Goal: Register for event/course

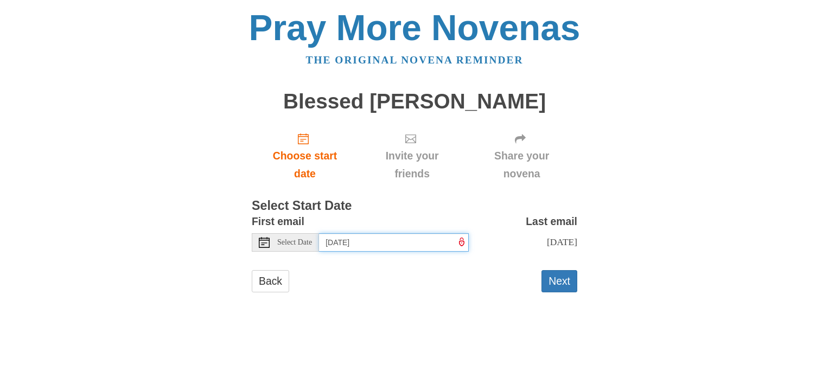
click at [412, 240] on input "[DATE]" at bounding box center [394, 242] width 150 height 18
click at [411, 242] on input "[DATE]" at bounding box center [394, 242] width 150 height 18
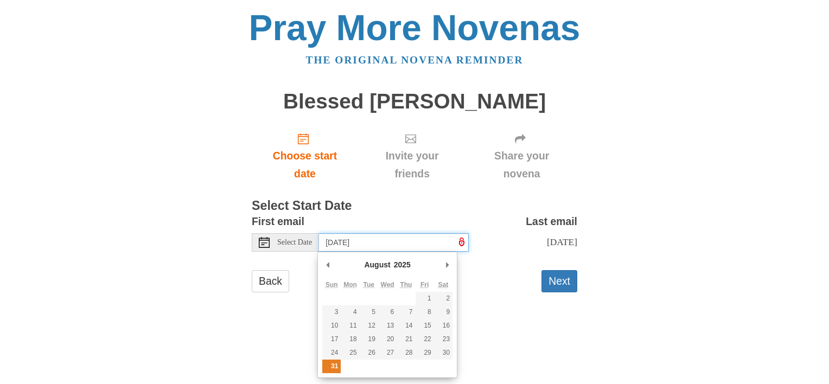
type input "Sunday, August 31st"
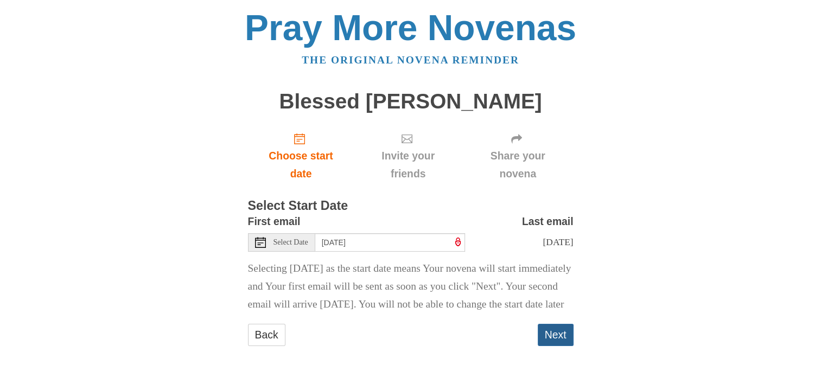
click at [556, 346] on button "Next" at bounding box center [556, 335] width 36 height 22
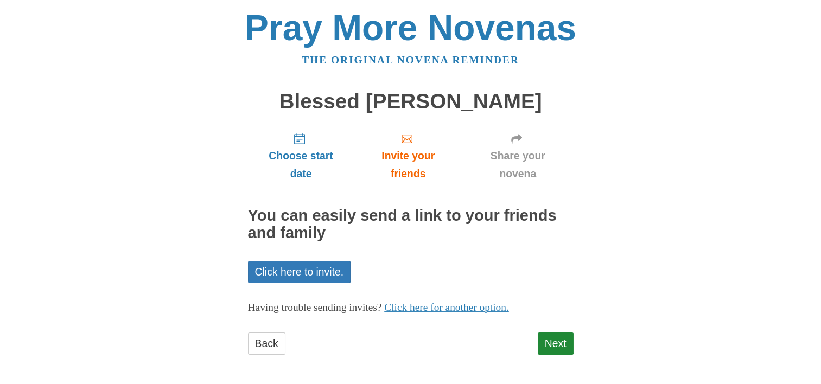
scroll to position [2, 0]
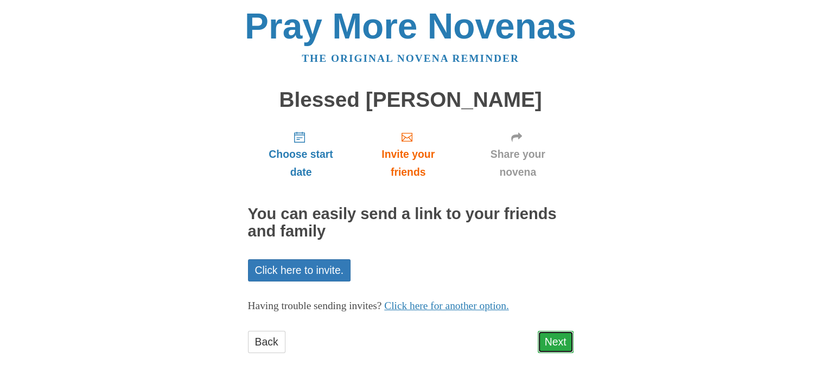
click at [551, 339] on link "Next" at bounding box center [556, 342] width 36 height 22
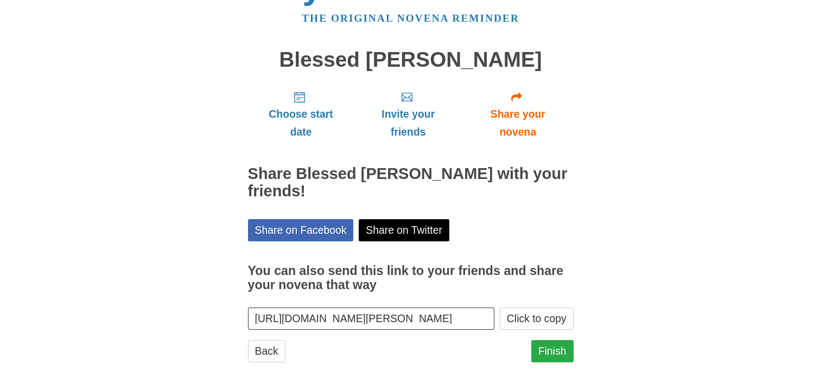
scroll to position [51, 0]
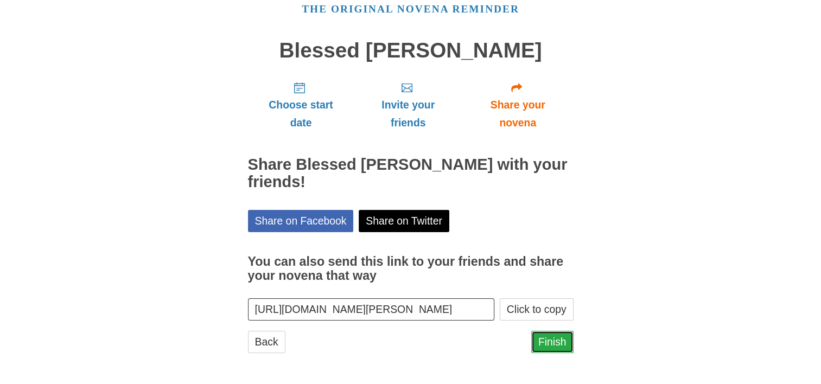
click at [557, 340] on link "Finish" at bounding box center [552, 342] width 42 height 22
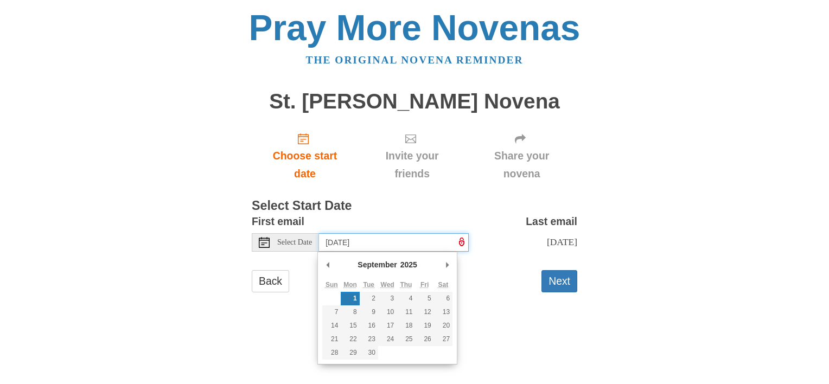
click at [408, 243] on input "Monday, September 1st" at bounding box center [394, 242] width 150 height 18
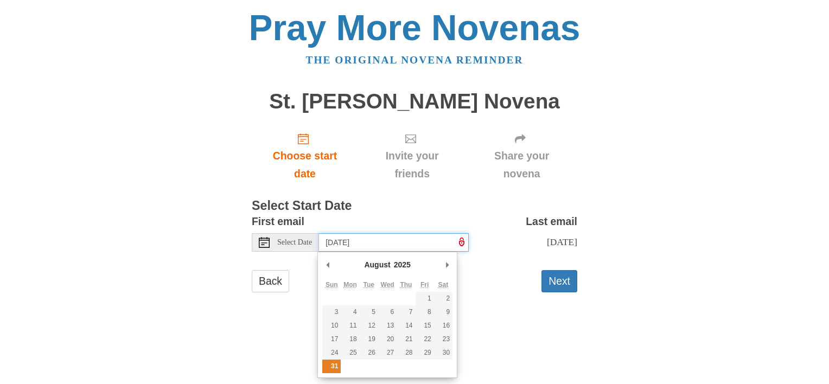
type input "Sunday, August 31st"
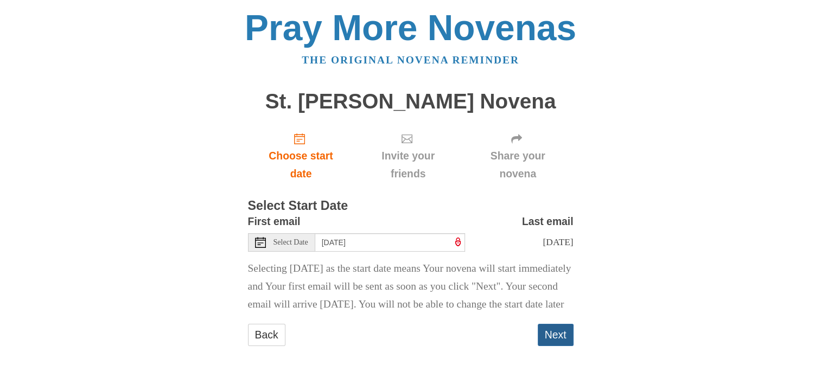
click at [554, 346] on button "Next" at bounding box center [556, 335] width 36 height 22
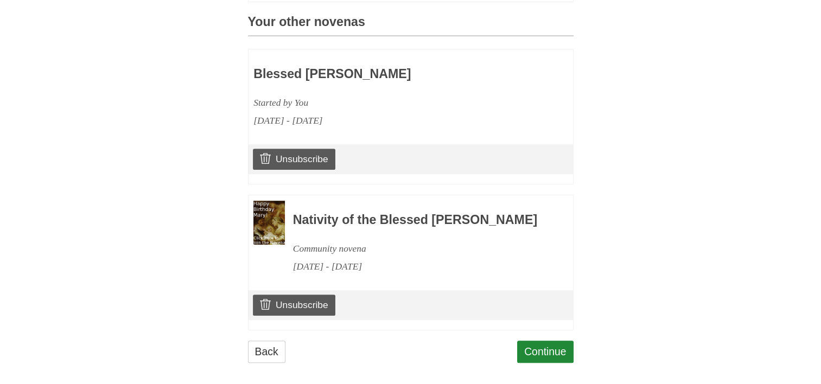
scroll to position [489, 0]
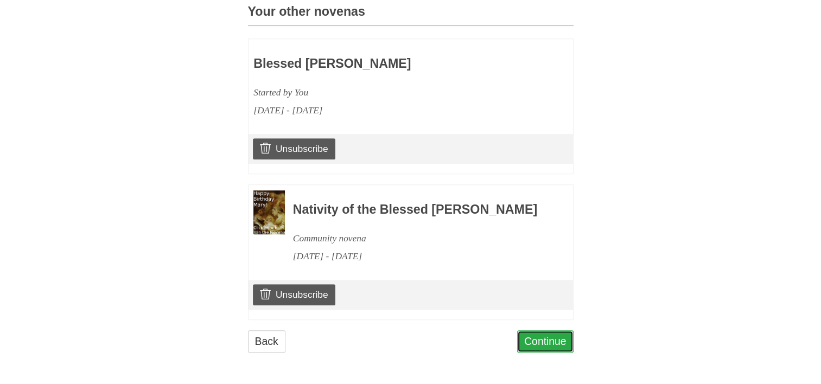
click at [542, 341] on link "Continue" at bounding box center [545, 342] width 56 height 22
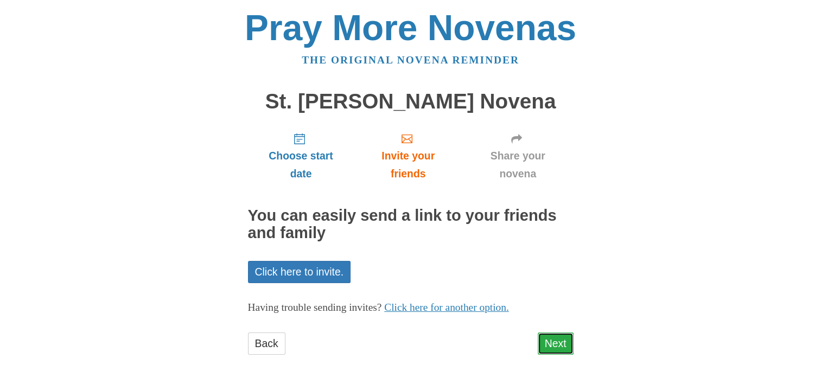
click at [547, 340] on link "Next" at bounding box center [556, 344] width 36 height 22
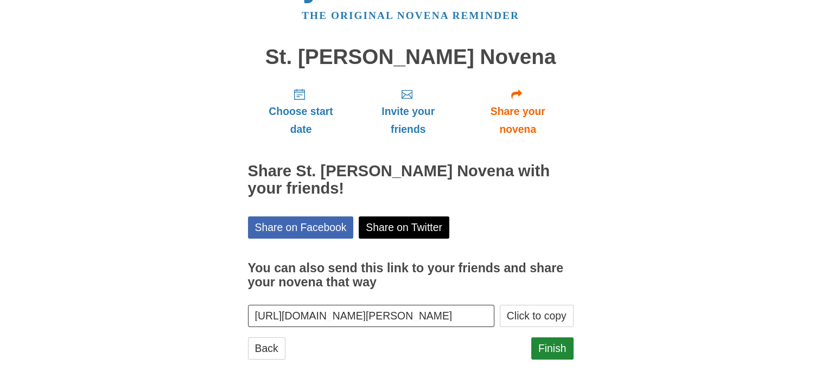
scroll to position [51, 0]
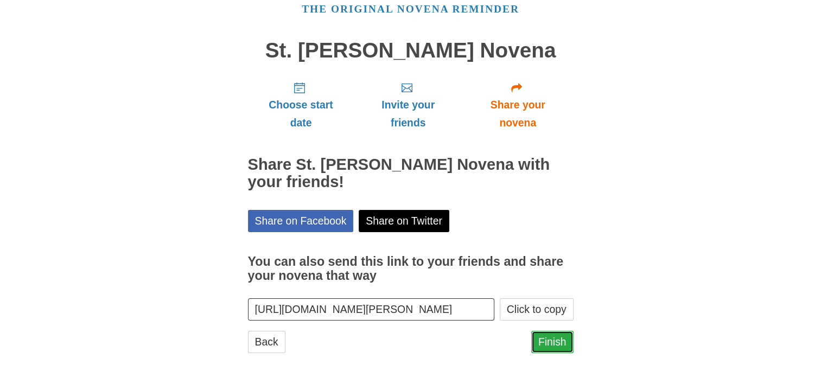
click at [547, 338] on link "Finish" at bounding box center [552, 342] width 42 height 22
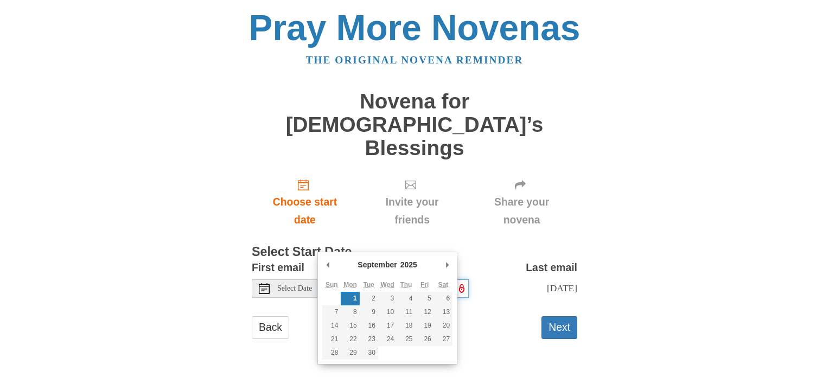
click at [375, 280] on input "Monday, September 1st" at bounding box center [394, 289] width 150 height 18
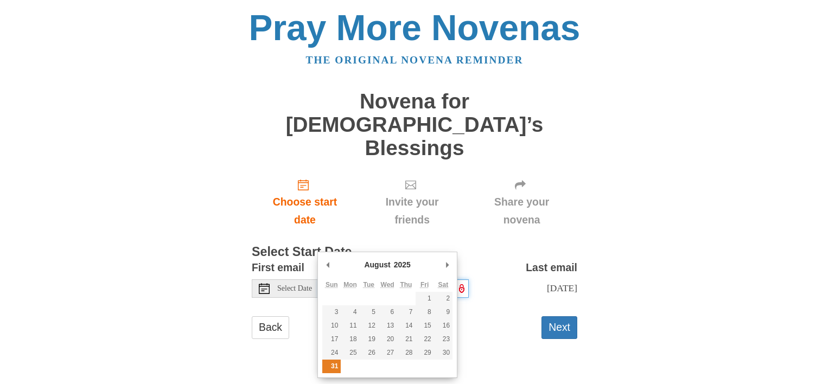
type input "Sunday, August 31st"
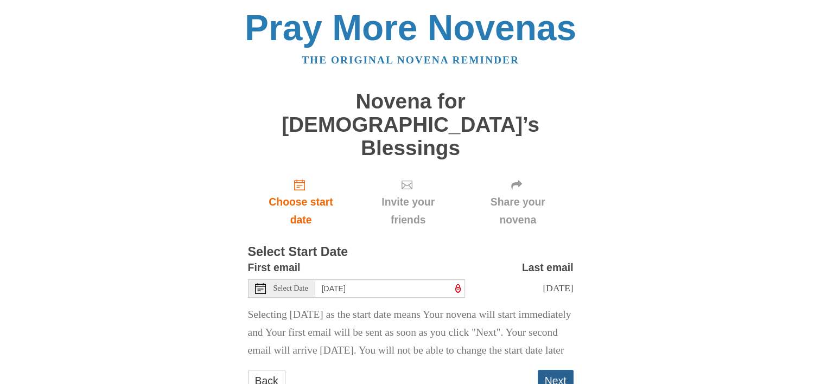
click at [550, 370] on button "Next" at bounding box center [556, 381] width 36 height 22
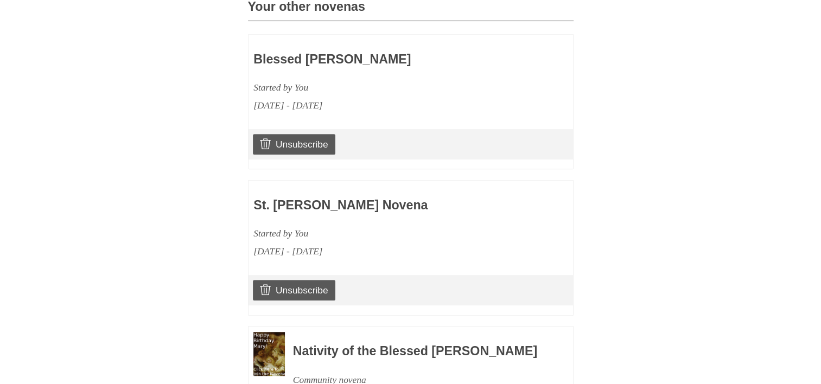
scroll to position [638, 0]
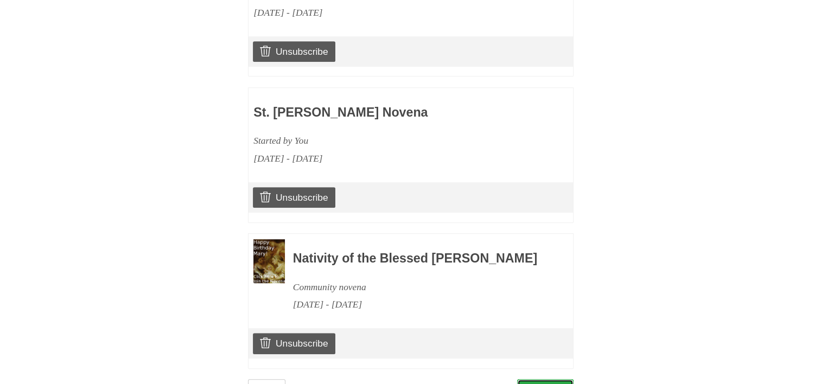
click at [538, 379] on link "Continue" at bounding box center [545, 390] width 56 height 22
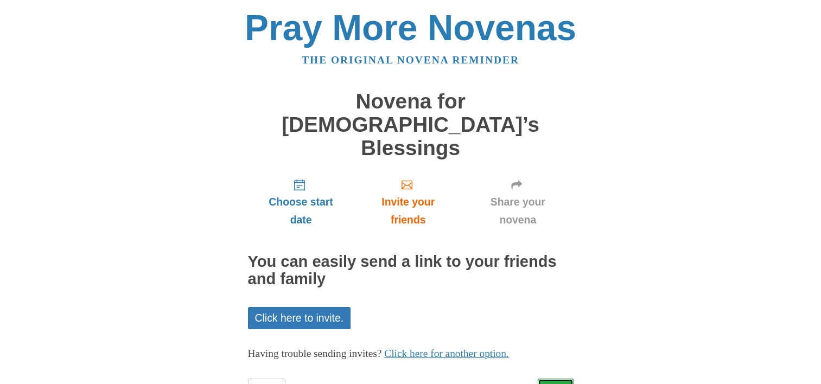
click at [542, 379] on link "Next" at bounding box center [556, 390] width 36 height 22
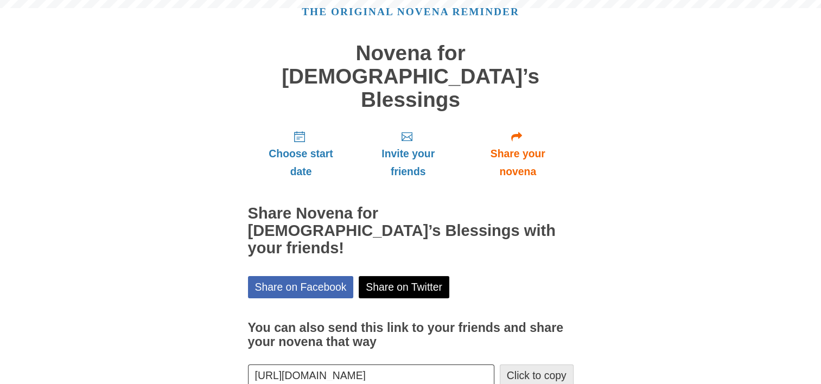
scroll to position [51, 0]
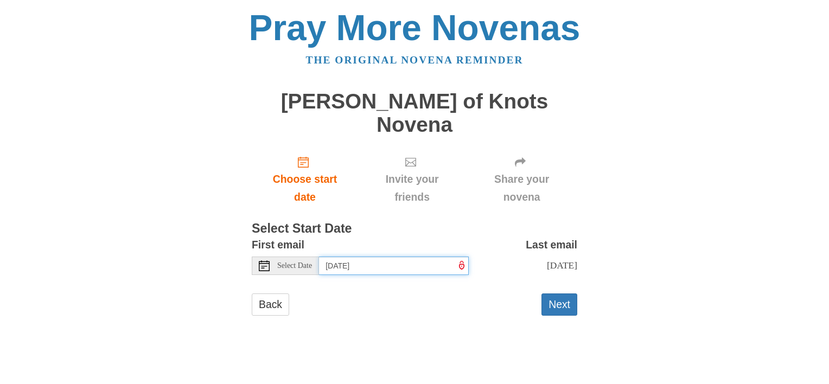
click at [395, 257] on input "[DATE]" at bounding box center [394, 266] width 150 height 18
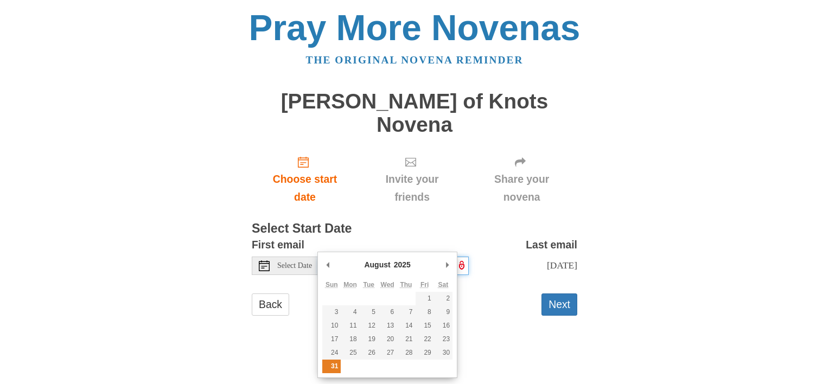
type input "[DATE]"
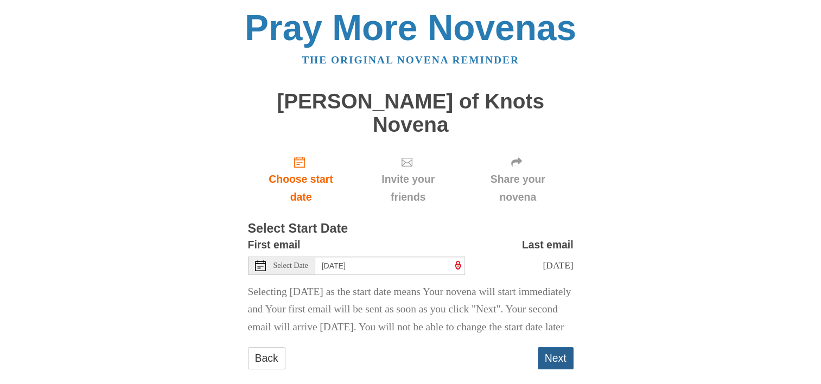
click at [554, 348] on button "Next" at bounding box center [556, 358] width 36 height 22
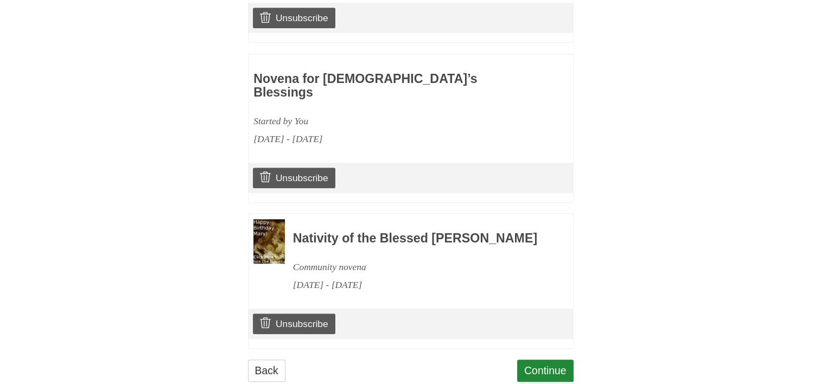
scroll to position [784, 0]
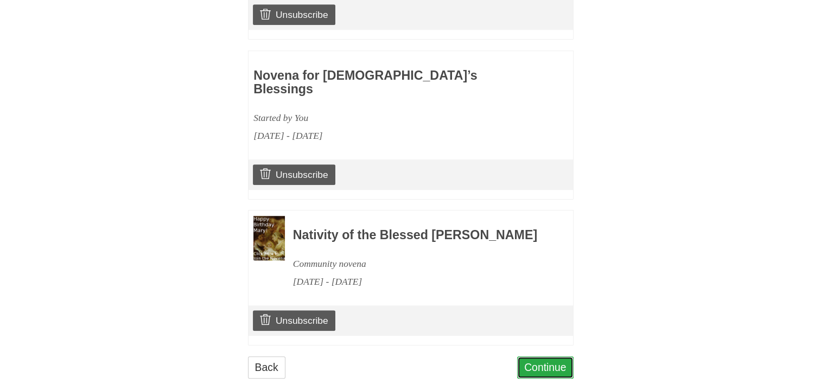
click at [533, 357] on link "Continue" at bounding box center [545, 368] width 56 height 22
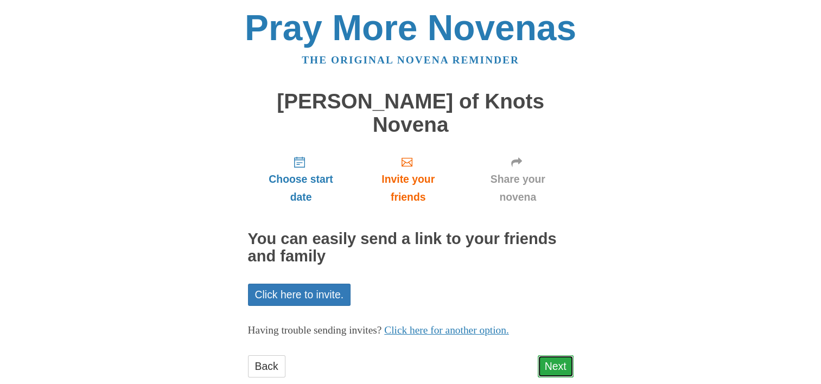
click at [557, 356] on link "Next" at bounding box center [556, 367] width 36 height 22
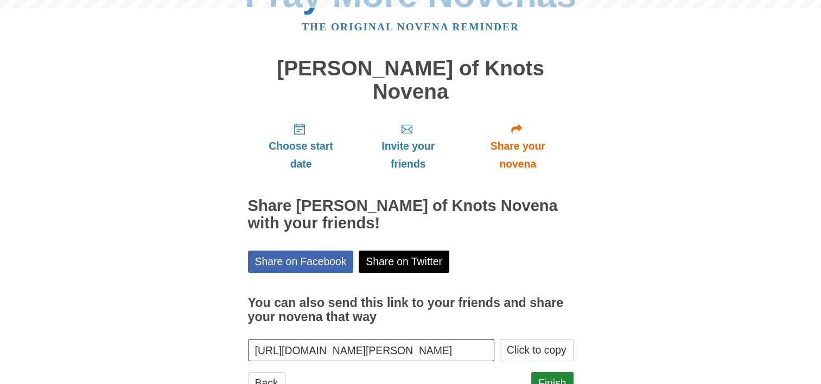
scroll to position [51, 0]
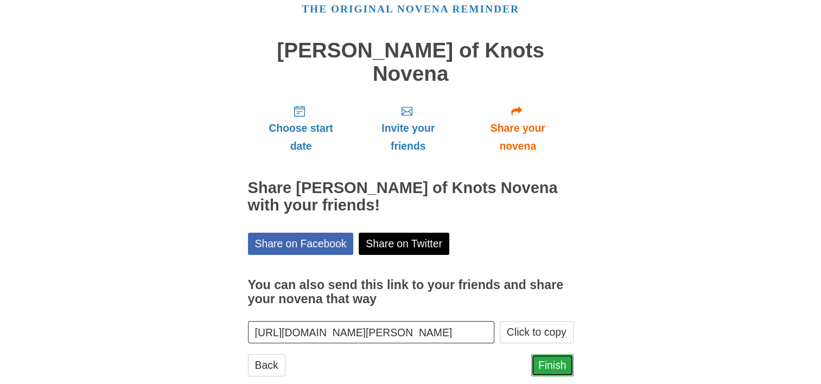
click at [549, 354] on link "Finish" at bounding box center [552, 365] width 42 height 22
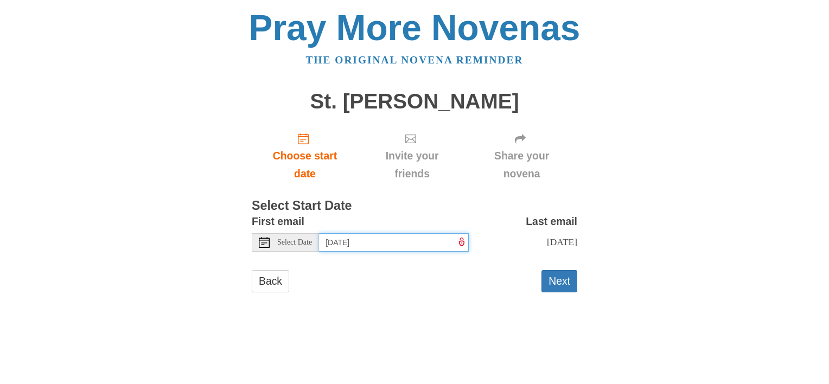
click at [419, 242] on input "[DATE]" at bounding box center [394, 242] width 150 height 18
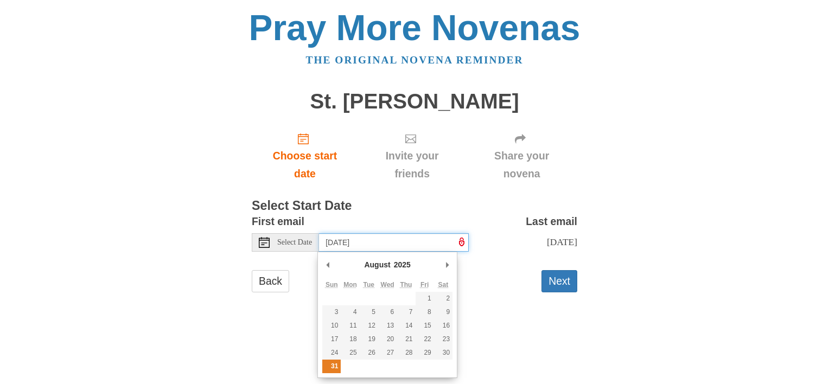
type input "[DATE]"
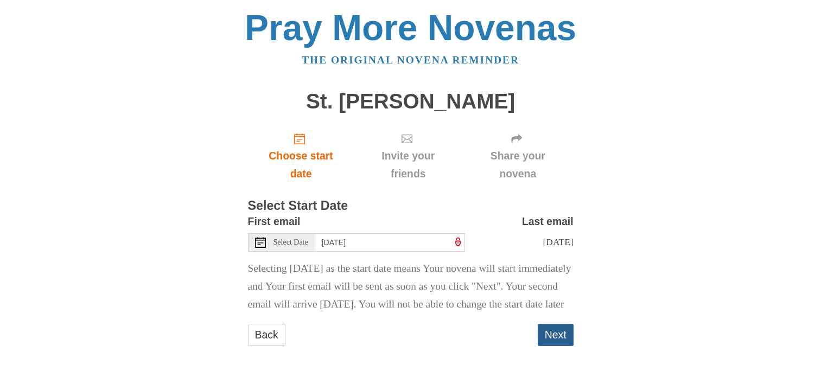
click at [560, 346] on button "Next" at bounding box center [556, 335] width 36 height 22
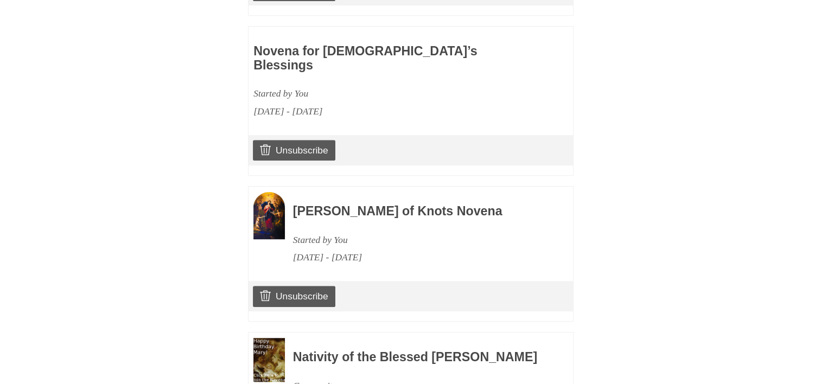
scroll to position [923, 0]
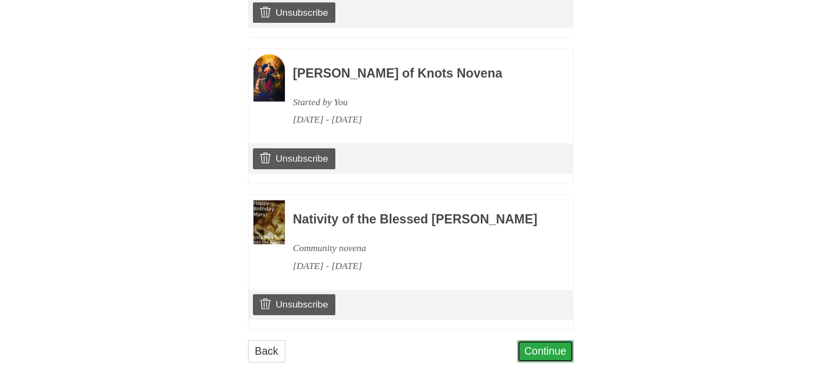
click at [534, 348] on link "Continue" at bounding box center [545, 351] width 56 height 22
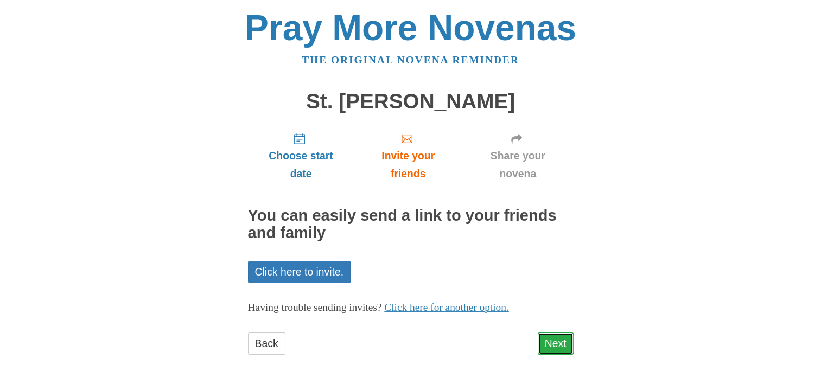
click at [559, 345] on link "Next" at bounding box center [556, 344] width 36 height 22
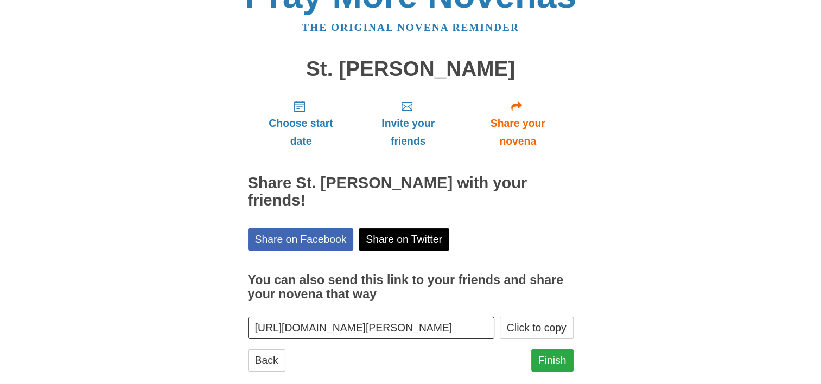
scroll to position [51, 0]
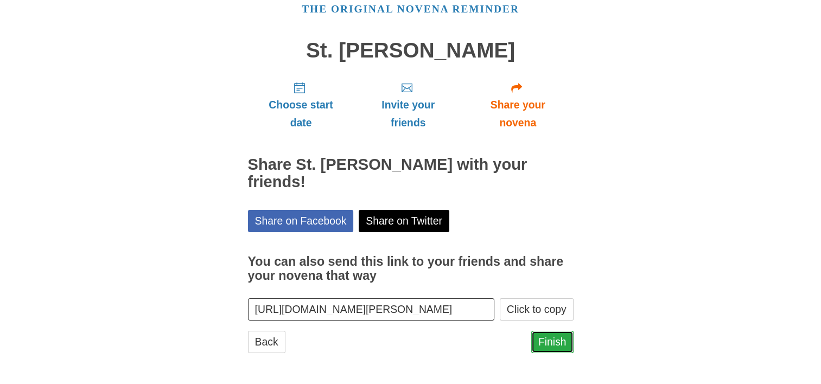
click at [550, 342] on link "Finish" at bounding box center [552, 342] width 42 height 22
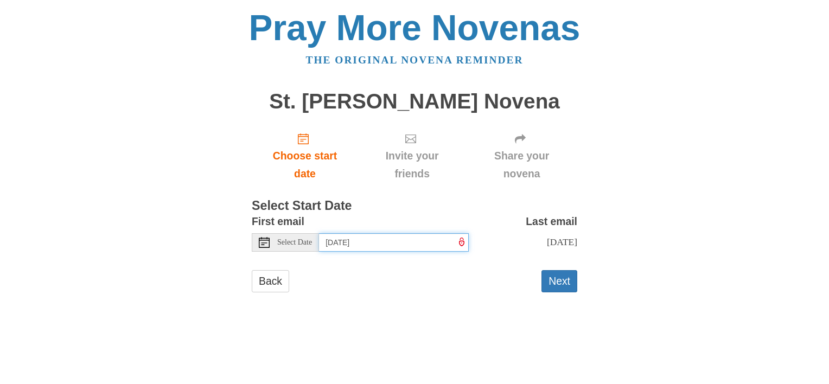
click at [397, 240] on input "Monday, September 1st" at bounding box center [394, 242] width 150 height 18
click at [366, 243] on input "Monday, September 1st" at bounding box center [394, 242] width 150 height 18
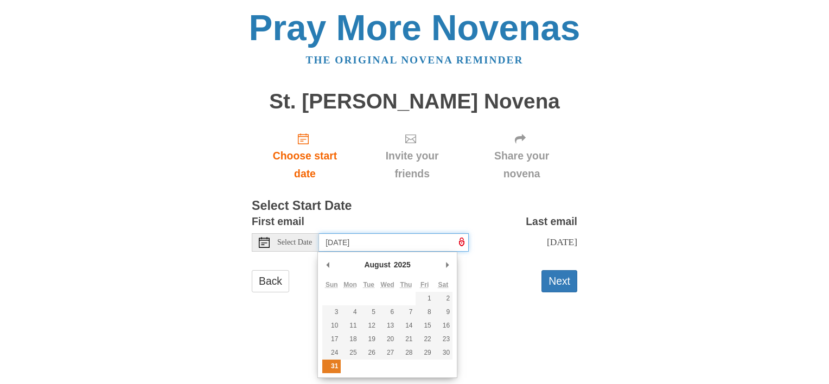
type input "Sunday, August 31st"
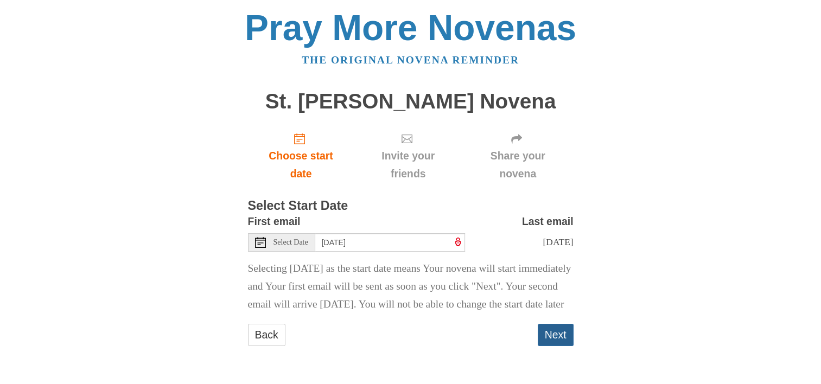
click at [554, 346] on button "Next" at bounding box center [556, 335] width 36 height 22
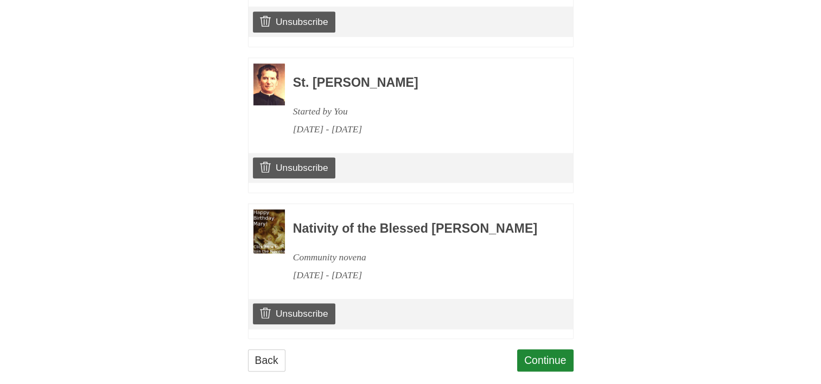
scroll to position [1075, 0]
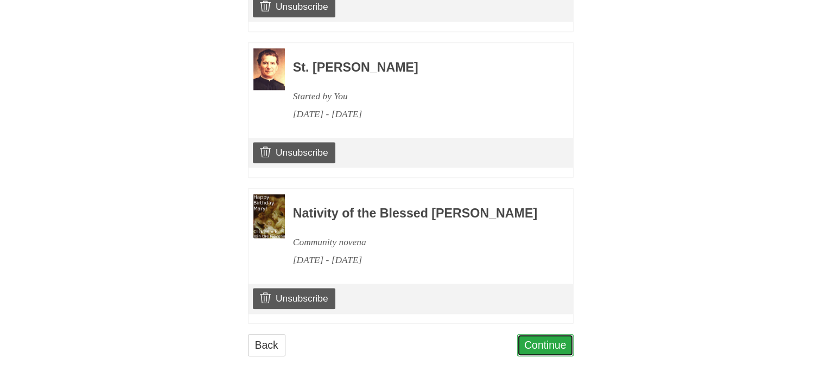
click at [544, 343] on link "Continue" at bounding box center [545, 345] width 56 height 22
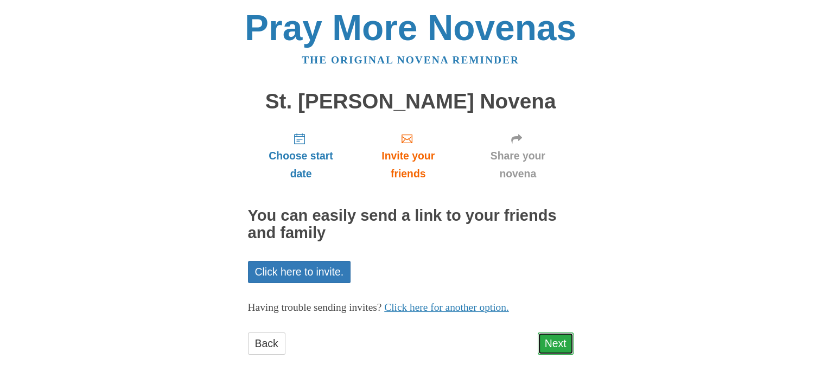
click at [552, 339] on link "Next" at bounding box center [556, 344] width 36 height 22
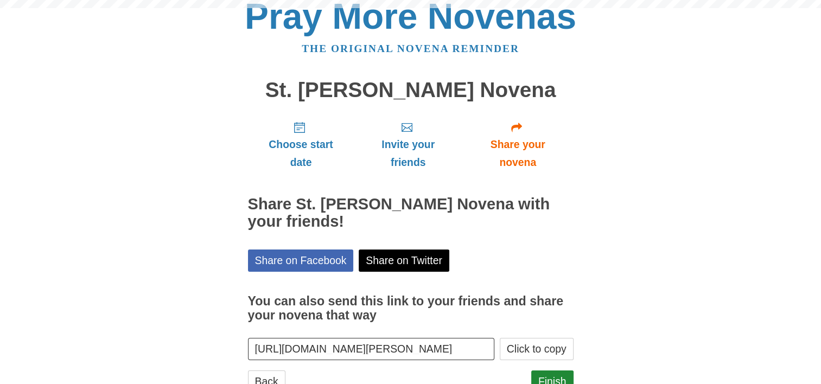
scroll to position [51, 0]
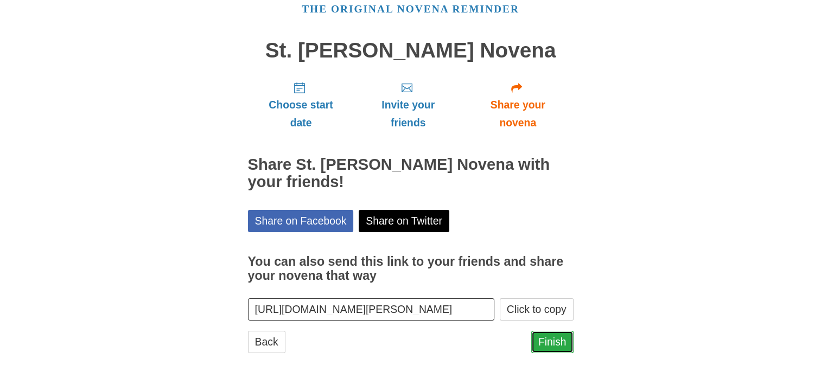
click at [546, 345] on link "Finish" at bounding box center [552, 342] width 42 height 22
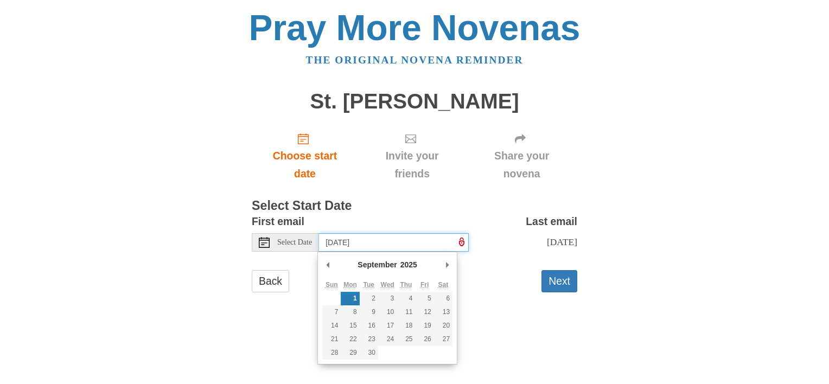
click at [399, 244] on input "[DATE]" at bounding box center [394, 242] width 150 height 18
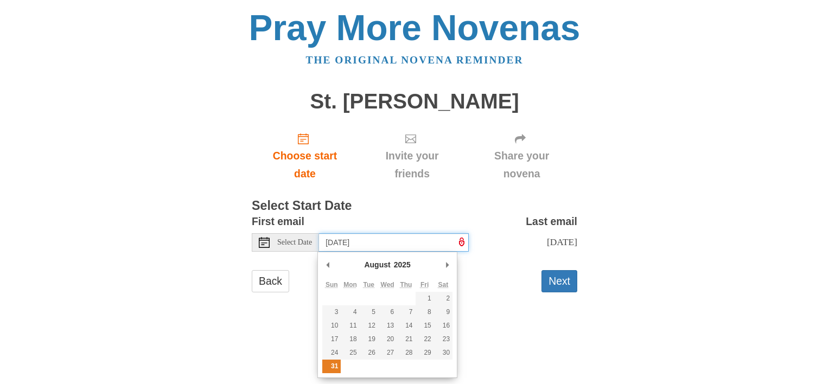
type input "[DATE]"
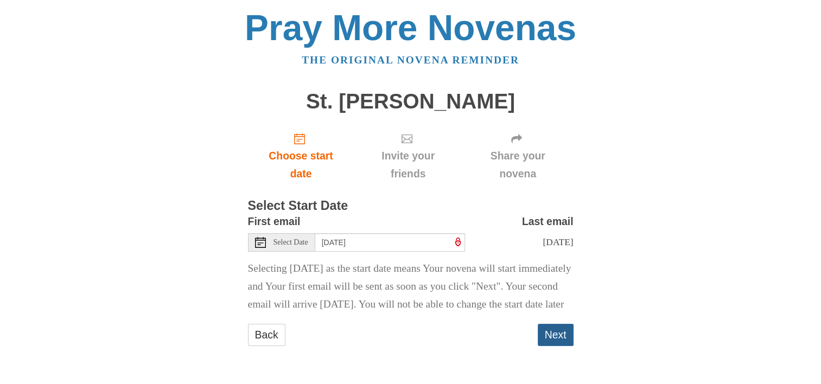
click at [552, 346] on button "Next" at bounding box center [556, 335] width 36 height 22
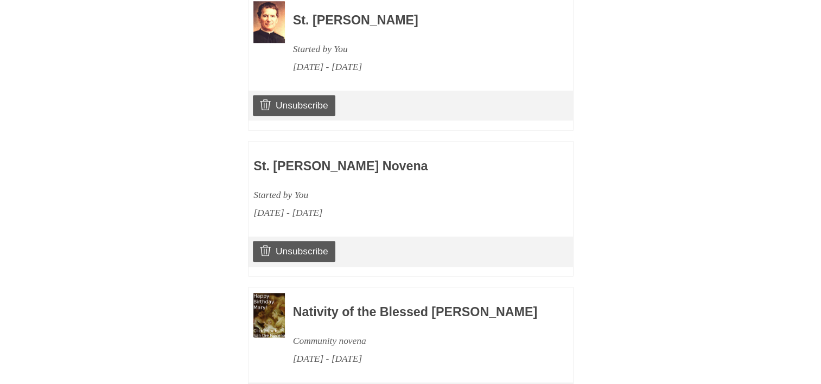
scroll to position [1220, 0]
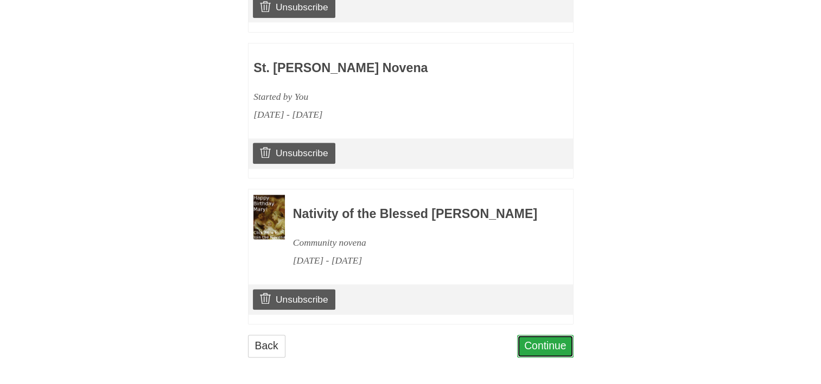
click at [540, 342] on link "Continue" at bounding box center [545, 346] width 56 height 22
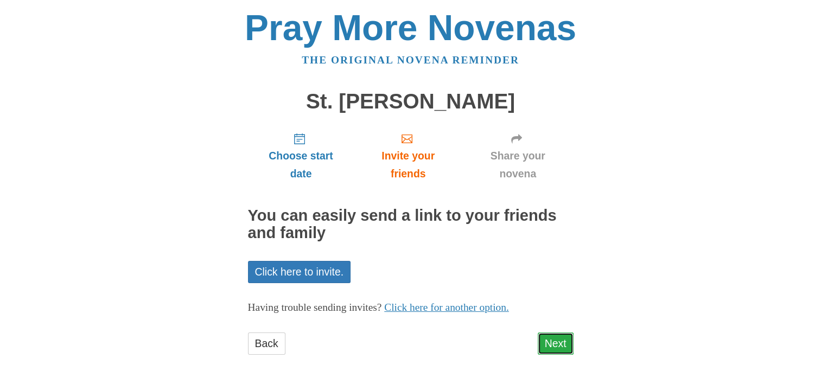
click at [548, 340] on link "Next" at bounding box center [556, 344] width 36 height 22
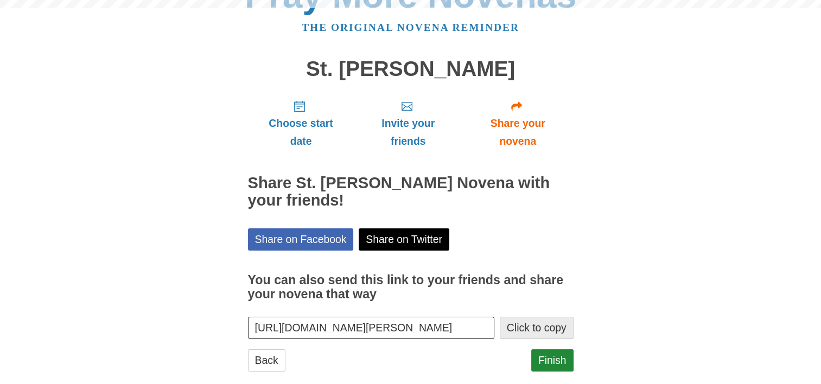
scroll to position [51, 0]
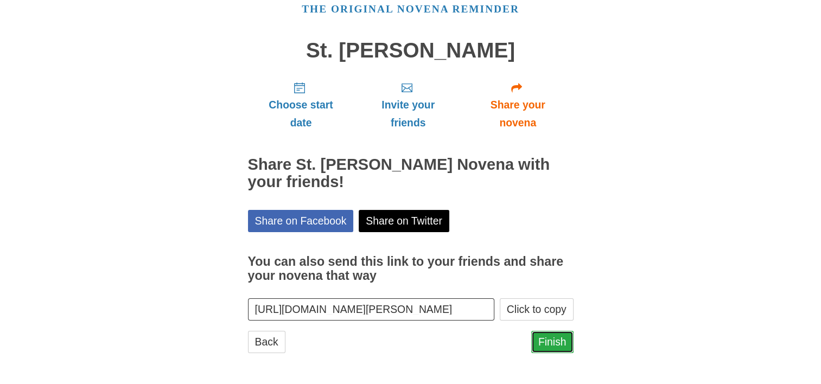
click at [548, 343] on link "Finish" at bounding box center [552, 342] width 42 height 22
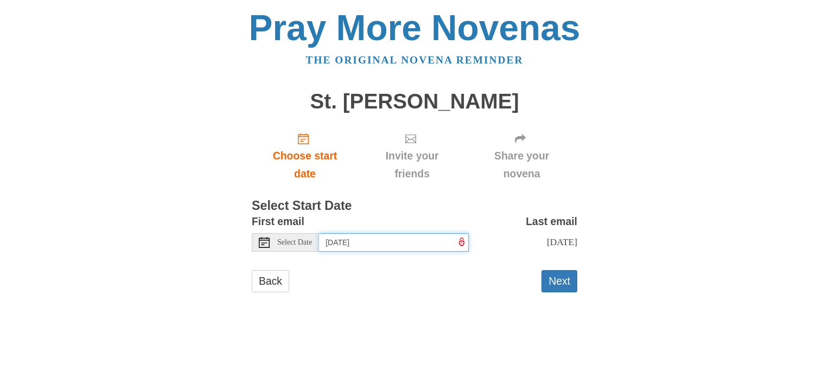
click at [402, 238] on input "[DATE]" at bounding box center [394, 242] width 150 height 18
click at [384, 240] on input "Monday, September 1st" at bounding box center [394, 242] width 150 height 18
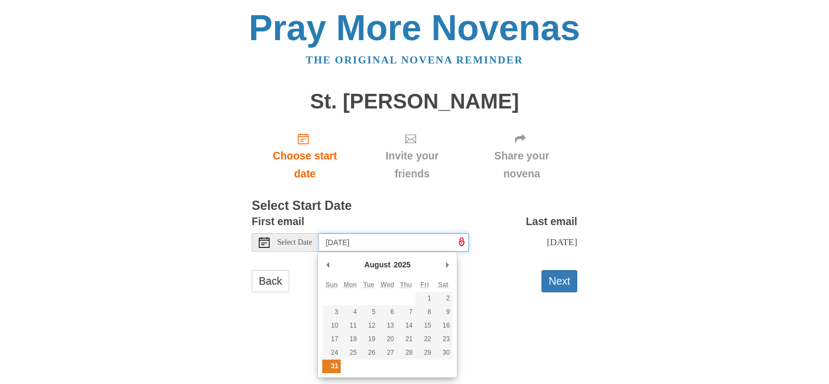
type input "Sunday, August 31st"
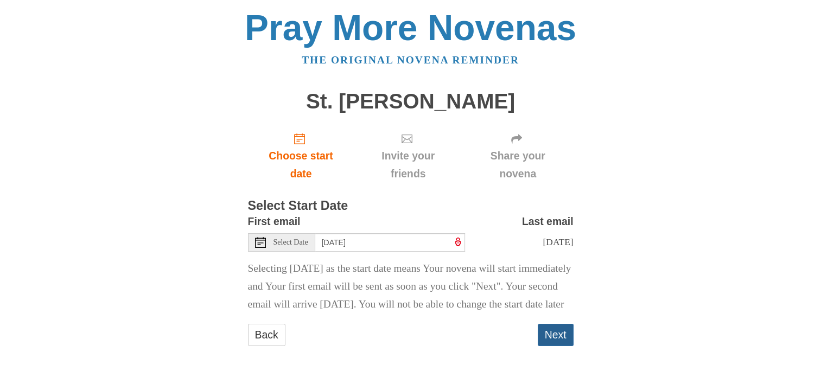
click at [562, 346] on button "Next" at bounding box center [556, 335] width 36 height 22
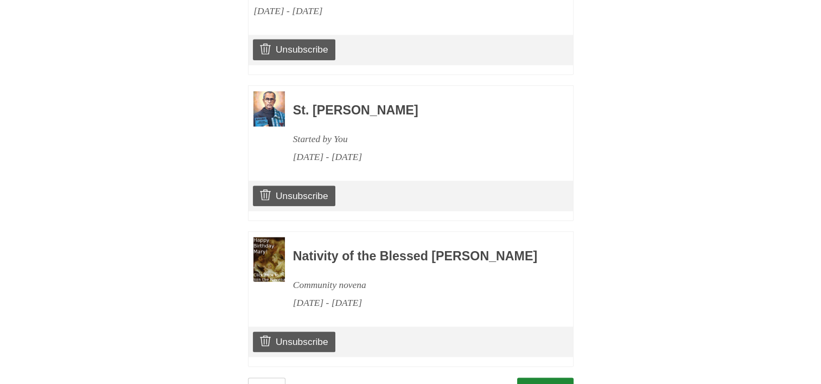
scroll to position [1366, 0]
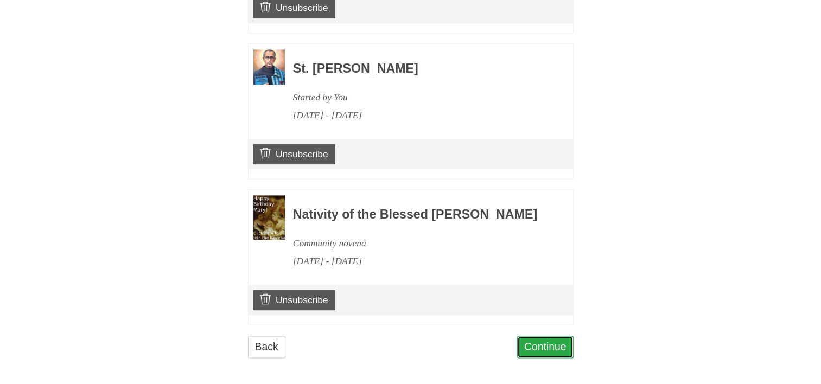
click at [546, 341] on link "Continue" at bounding box center [545, 347] width 56 height 22
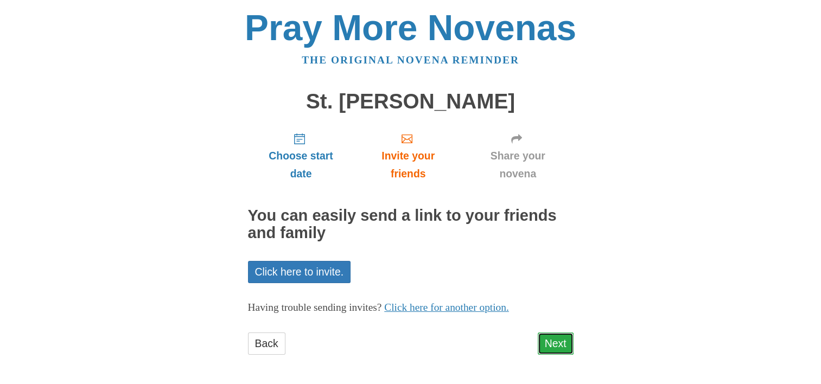
click at [557, 343] on link "Next" at bounding box center [556, 344] width 36 height 22
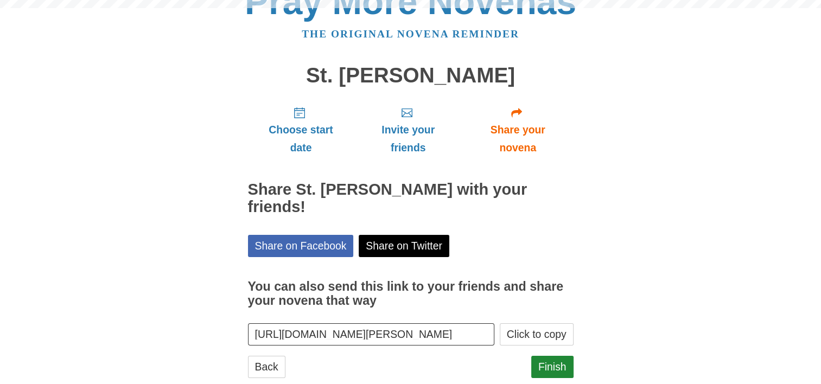
scroll to position [51, 0]
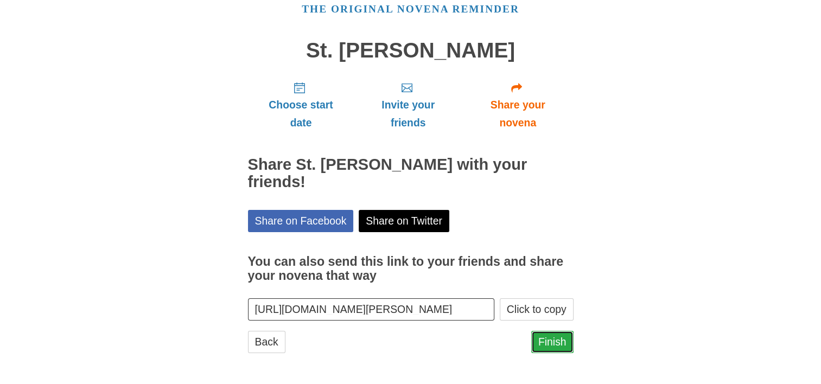
click at [549, 347] on link "Finish" at bounding box center [552, 342] width 42 height 22
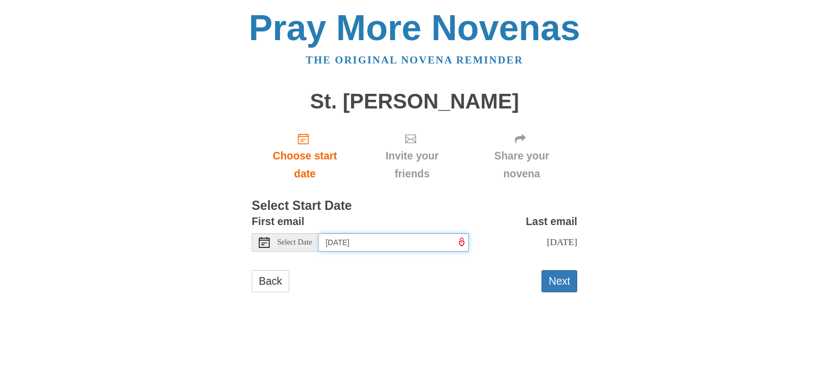
click at [414, 241] on input "Monday, September 1st" at bounding box center [394, 242] width 150 height 18
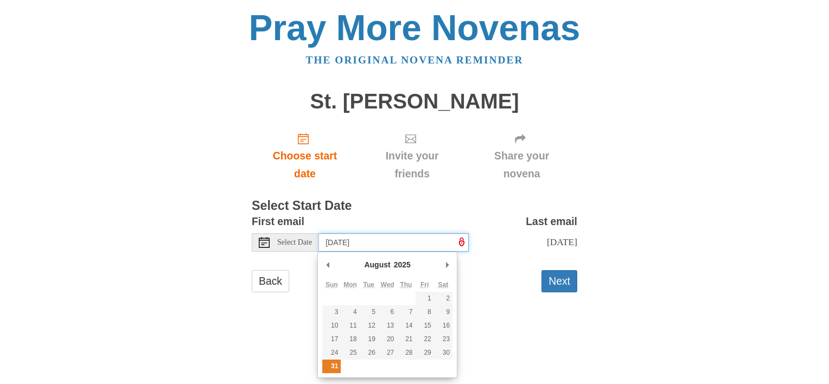
type input "Sunday, August 31st"
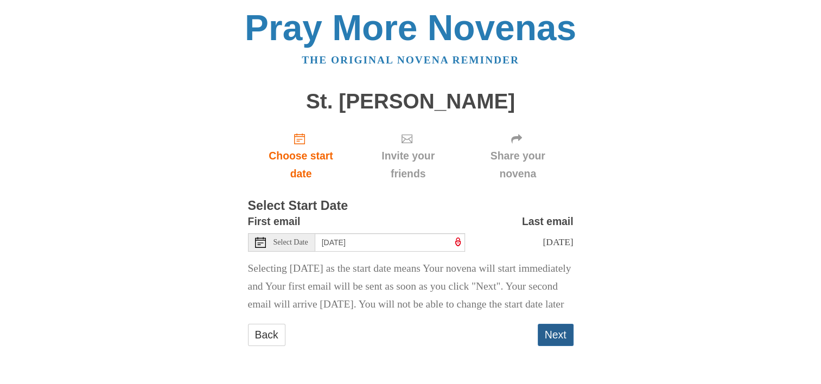
drag, startPoint x: 546, startPoint y: 352, endPoint x: 543, endPoint y: 346, distance: 6.3
click at [546, 346] on button "Next" at bounding box center [556, 335] width 36 height 22
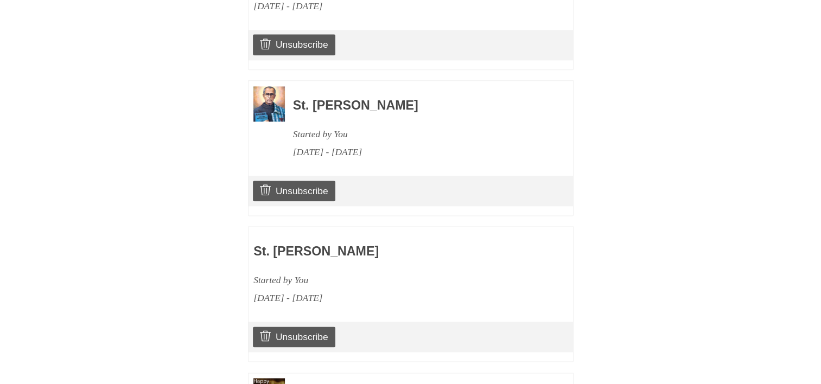
scroll to position [1512, 0]
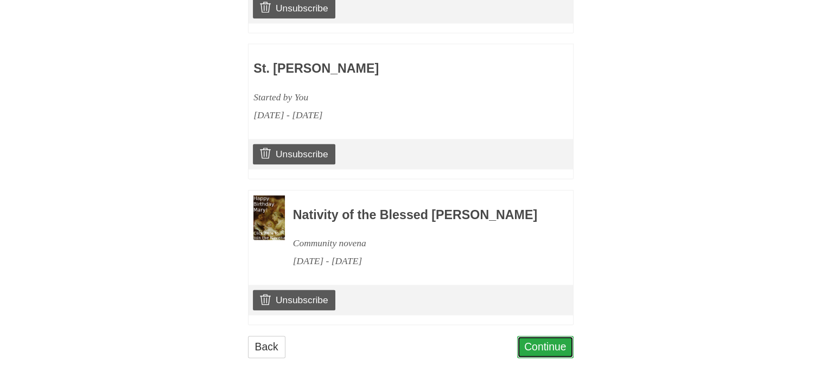
click at [540, 341] on link "Continue" at bounding box center [545, 347] width 56 height 22
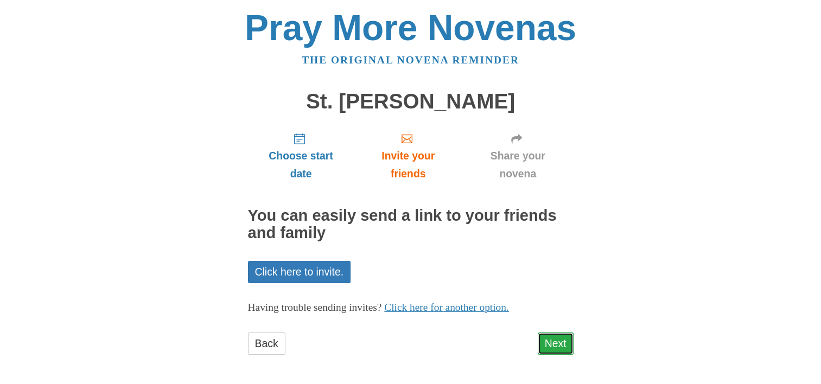
click at [545, 343] on link "Next" at bounding box center [556, 344] width 36 height 22
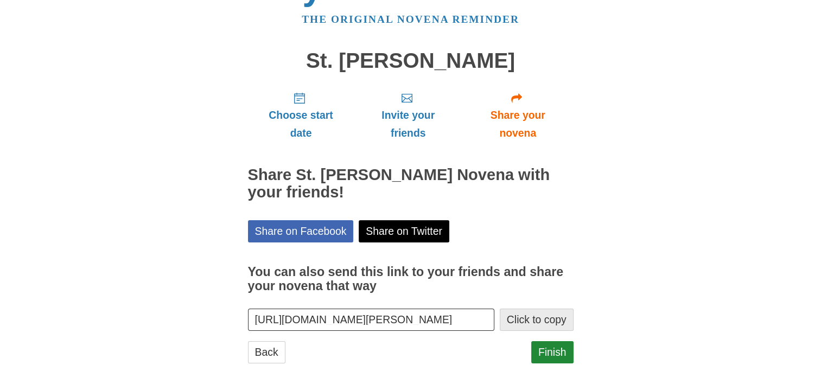
scroll to position [51, 0]
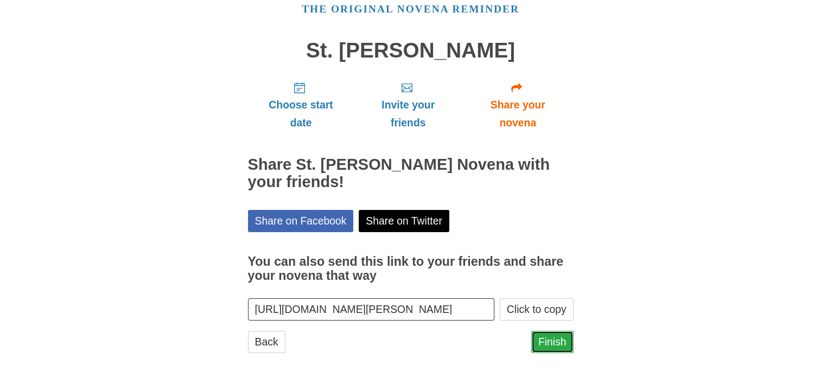
click at [546, 343] on link "Finish" at bounding box center [552, 342] width 42 height 22
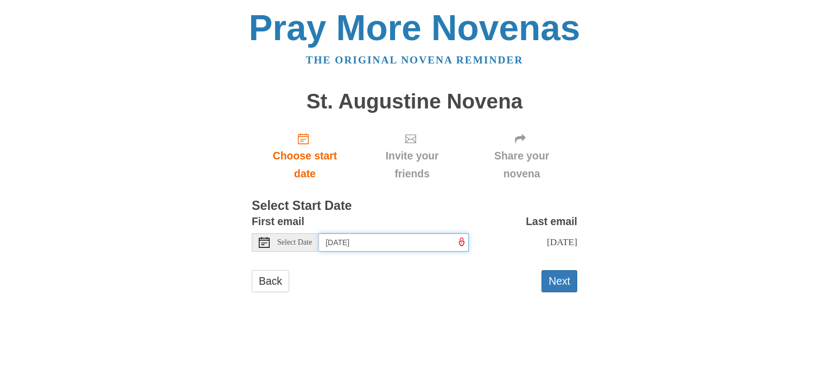
click at [417, 239] on input "[DATE]" at bounding box center [394, 242] width 150 height 18
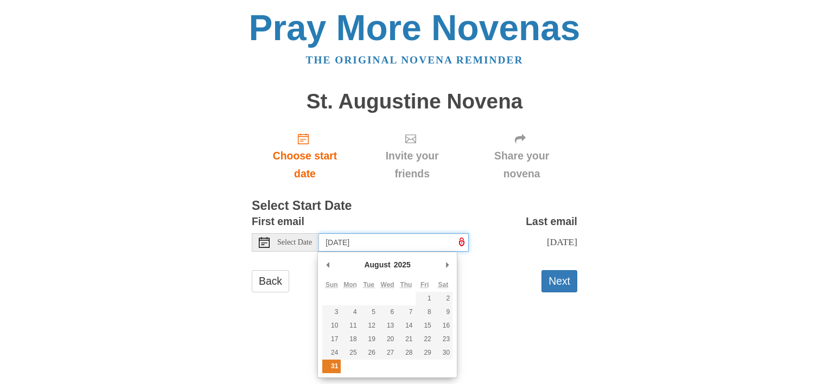
type input "[DATE]"
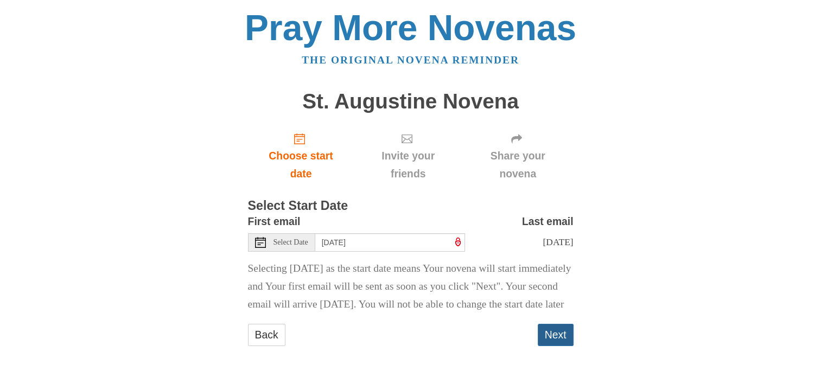
click at [551, 346] on button "Next" at bounding box center [556, 335] width 36 height 22
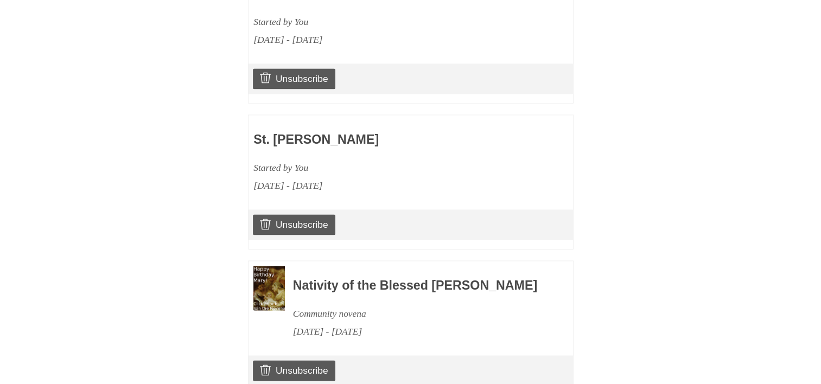
scroll to position [1657, 0]
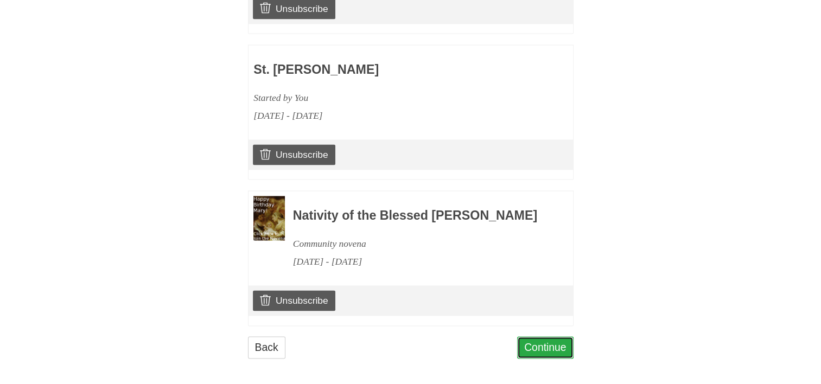
click at [541, 340] on link "Continue" at bounding box center [545, 348] width 56 height 22
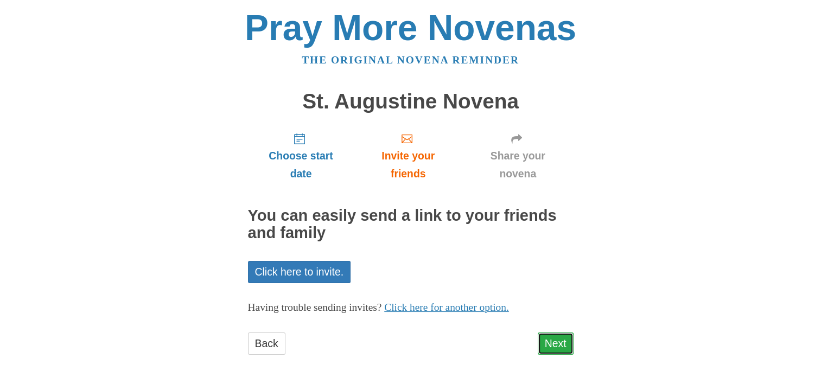
click at [560, 343] on link "Next" at bounding box center [556, 344] width 36 height 22
